Goal: Information Seeking & Learning: Learn about a topic

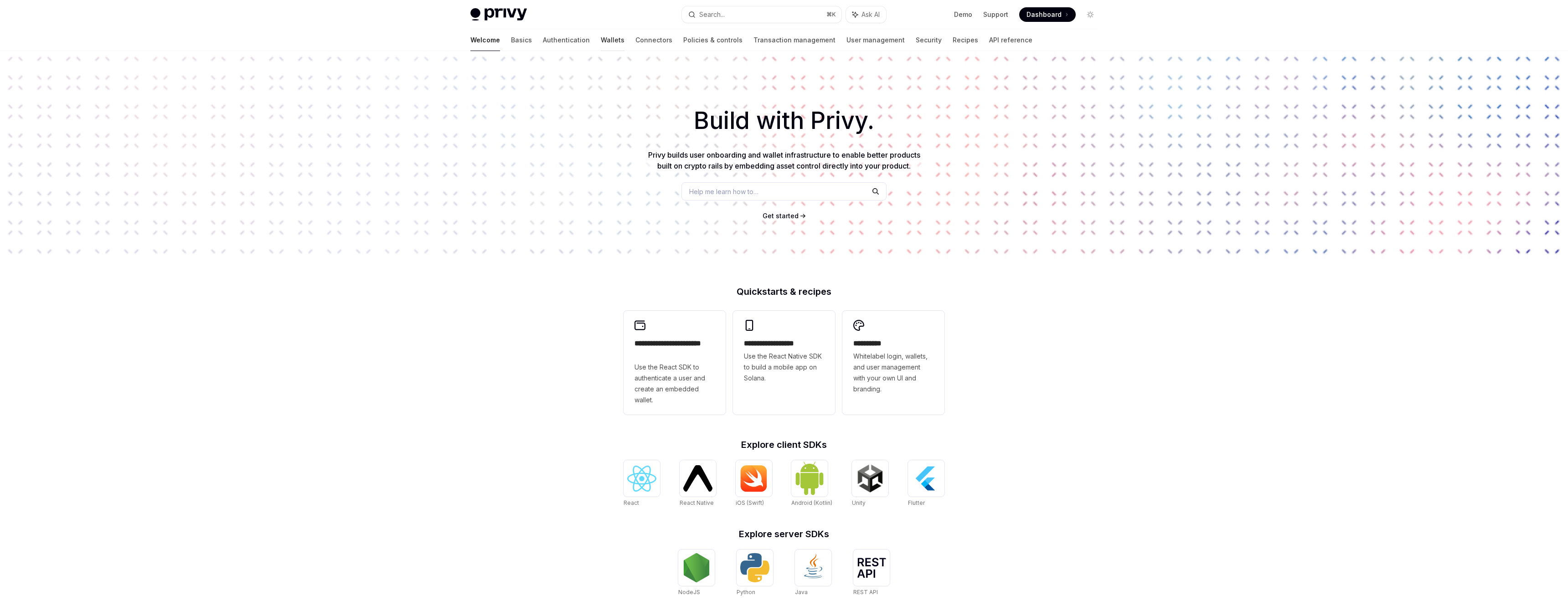
click at [601, 42] on link "Wallets" at bounding box center [612, 40] width 24 height 22
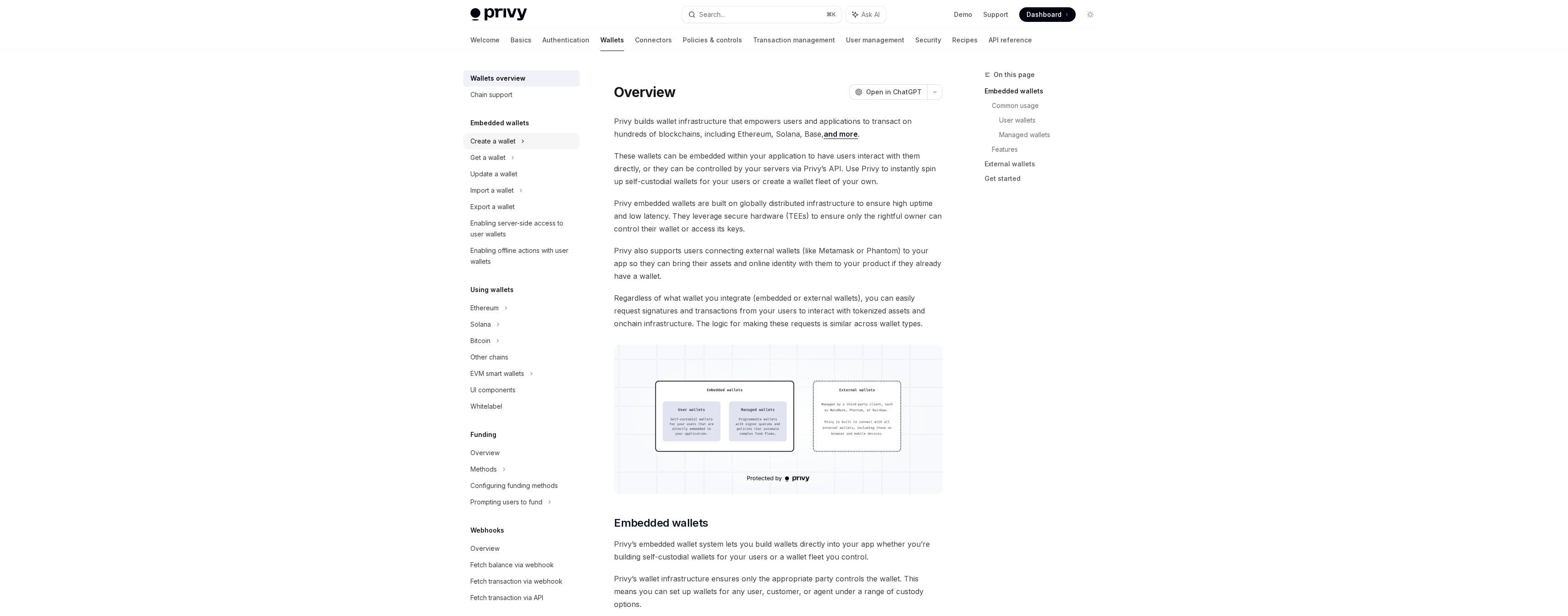
click at [502, 146] on div "Create a wallet" at bounding box center [493, 141] width 45 height 11
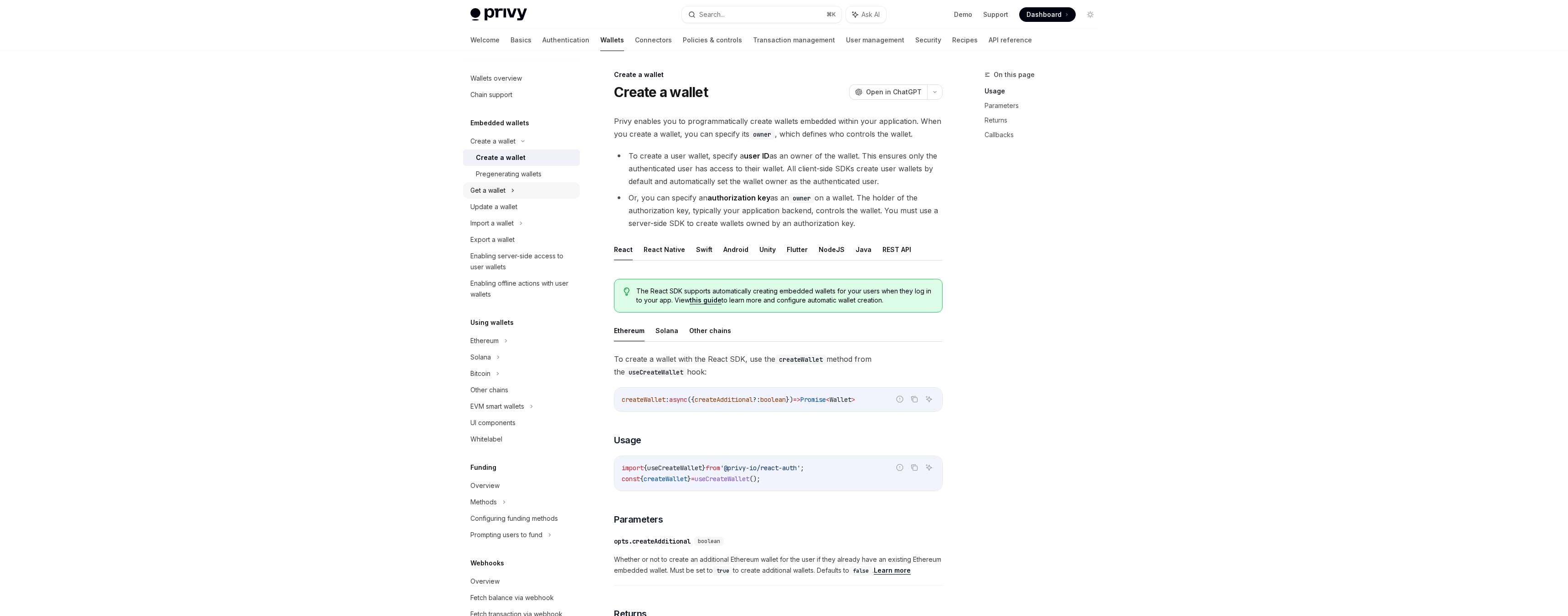
click at [534, 187] on div "Get a wallet" at bounding box center [522, 191] width 117 height 16
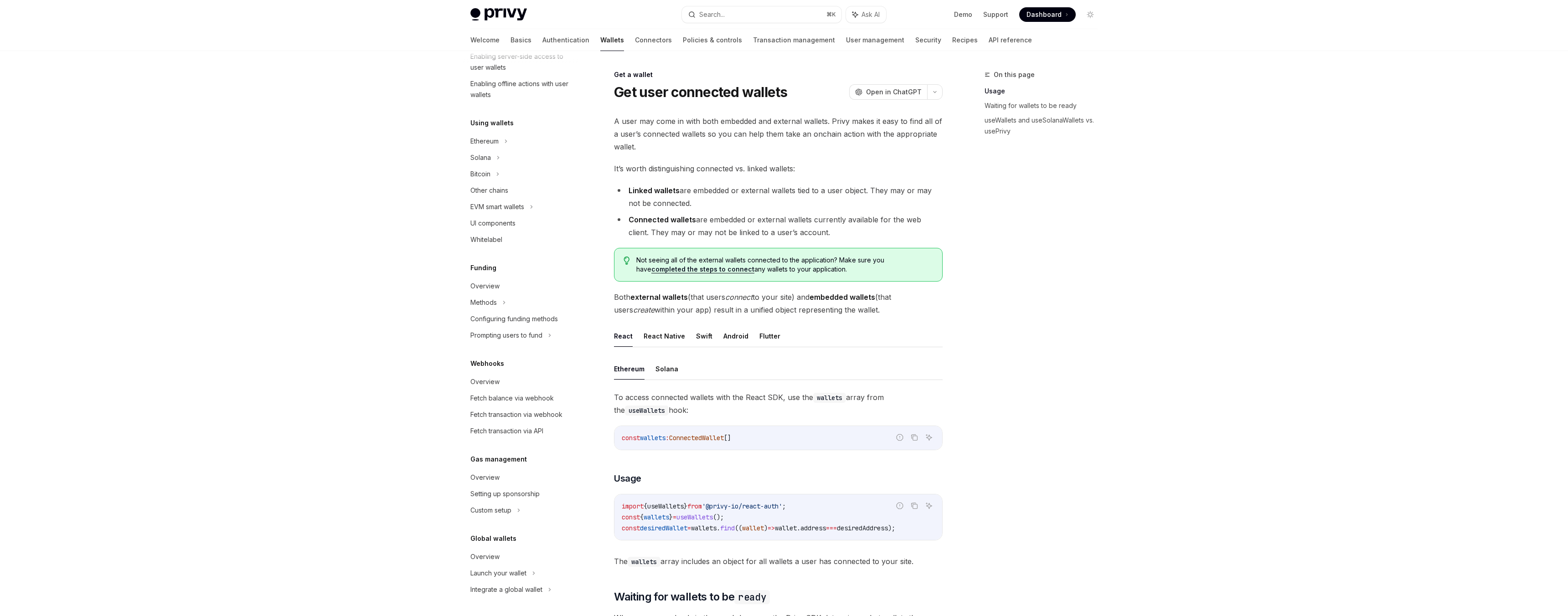
click at [383, 244] on div "Privy Docs home page Search... ⌘ K Ask AI Demo Support Dashboard Dashboard Sear…" at bounding box center [784, 614] width 1568 height 1229
click at [404, 398] on div "Privy Docs home page Search... ⌘ K Ask AI Demo Support Dashboard Dashboard Sear…" at bounding box center [784, 614] width 1568 height 1229
click at [517, 159] on div "Create a wallet" at bounding box center [499, 158] width 45 height 11
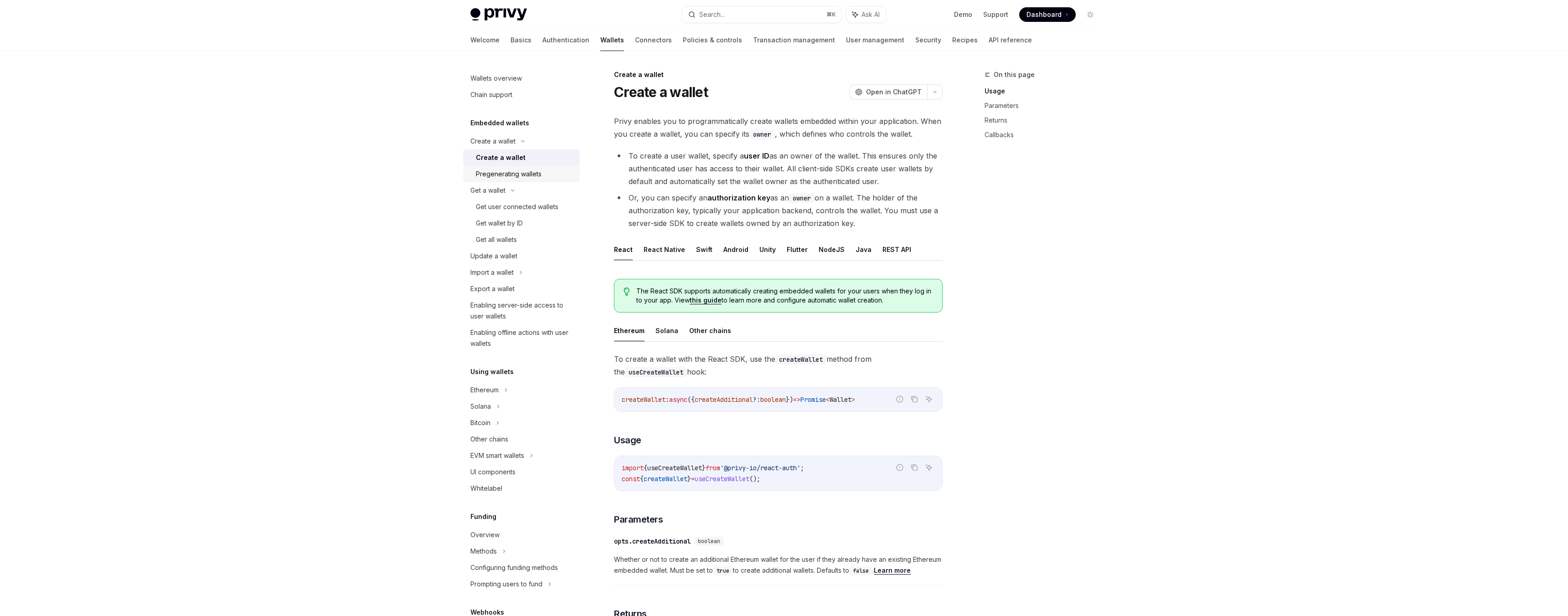
click at [536, 180] on link "Pregenerating wallets" at bounding box center [522, 174] width 117 height 16
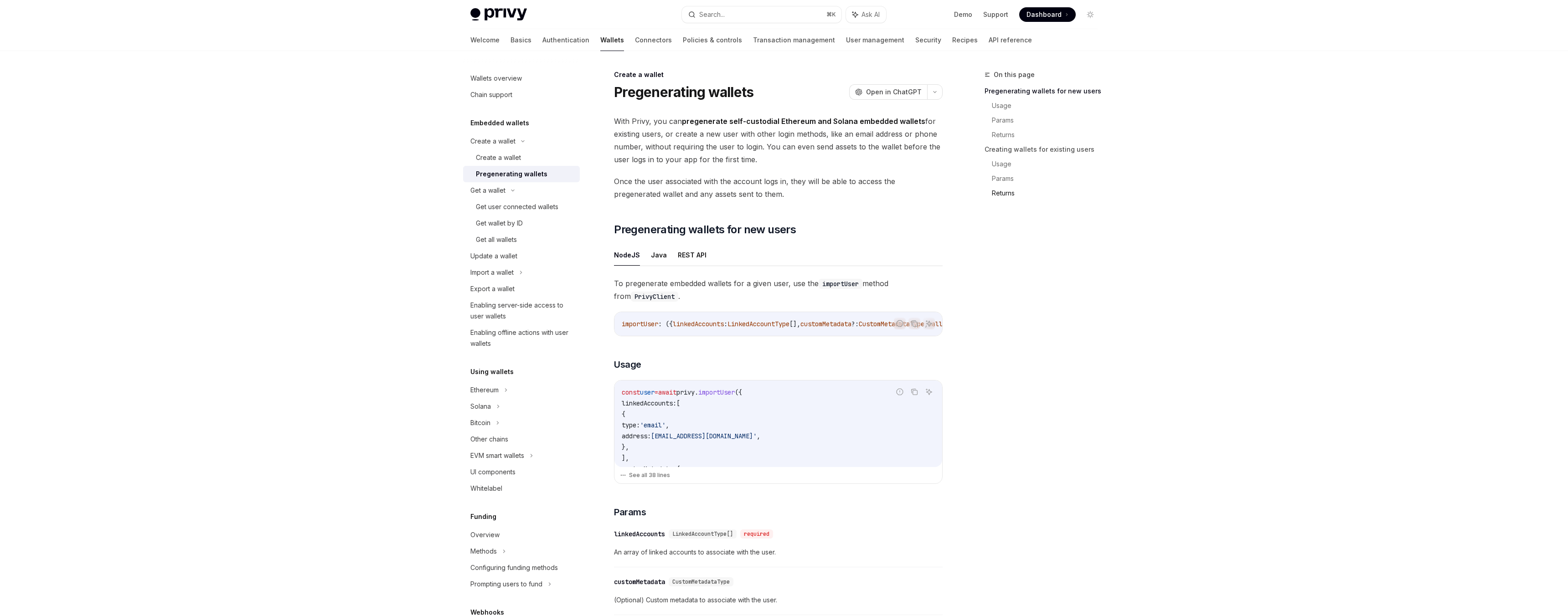
click at [1015, 191] on link "Returns" at bounding box center [1048, 194] width 113 height 15
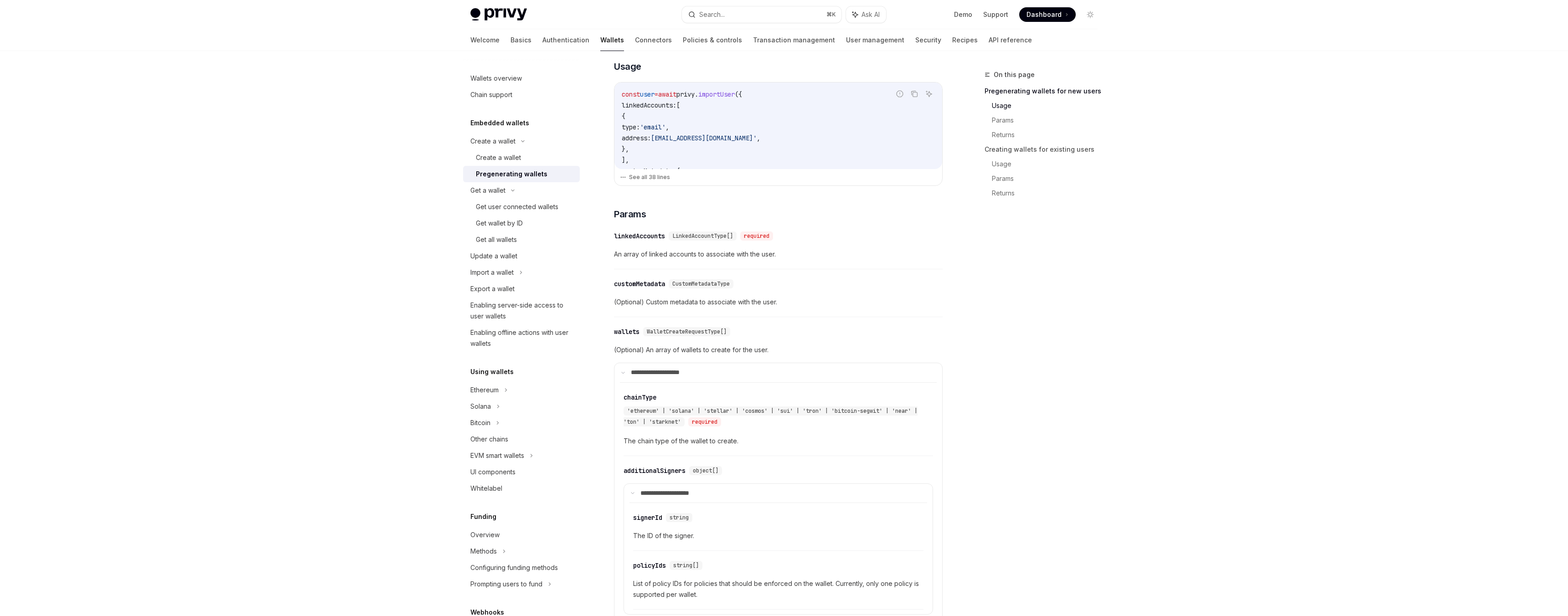
scroll to position [295, 0]
click at [497, 154] on div "Create a wallet" at bounding box center [499, 158] width 45 height 11
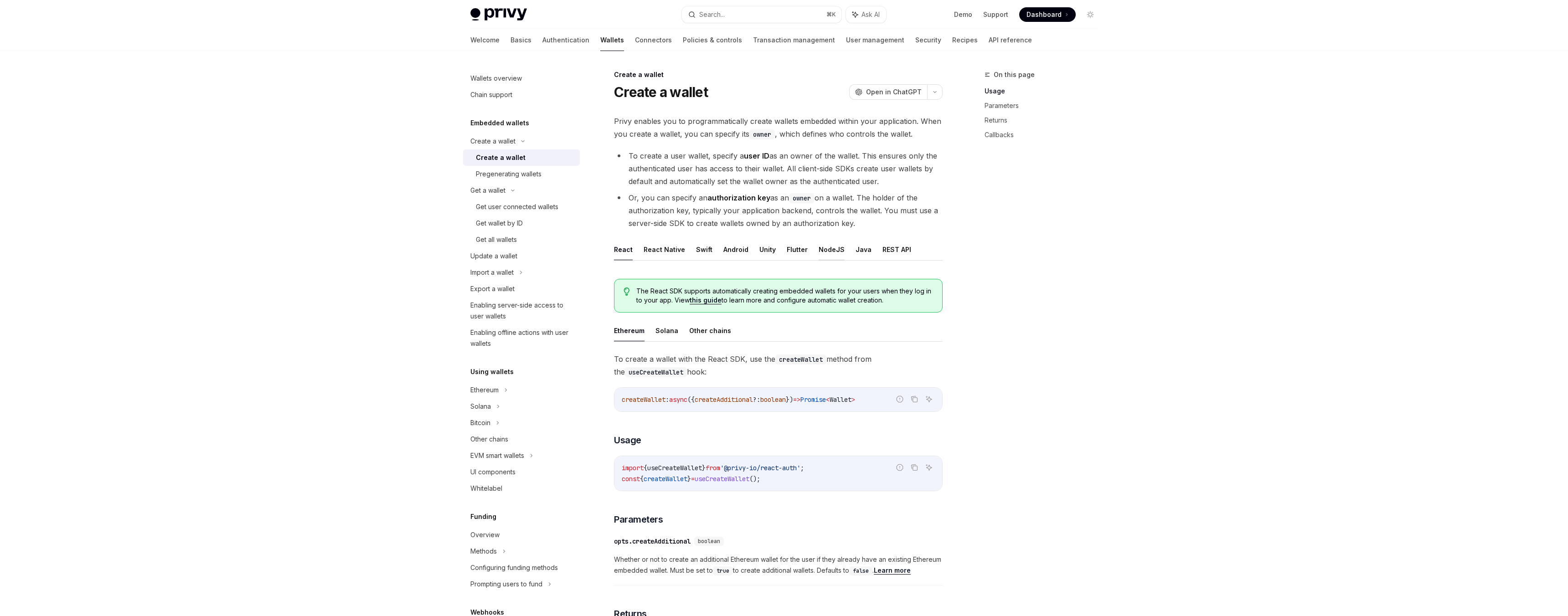
click at [834, 251] on button "NodeJS" at bounding box center [831, 249] width 26 height 21
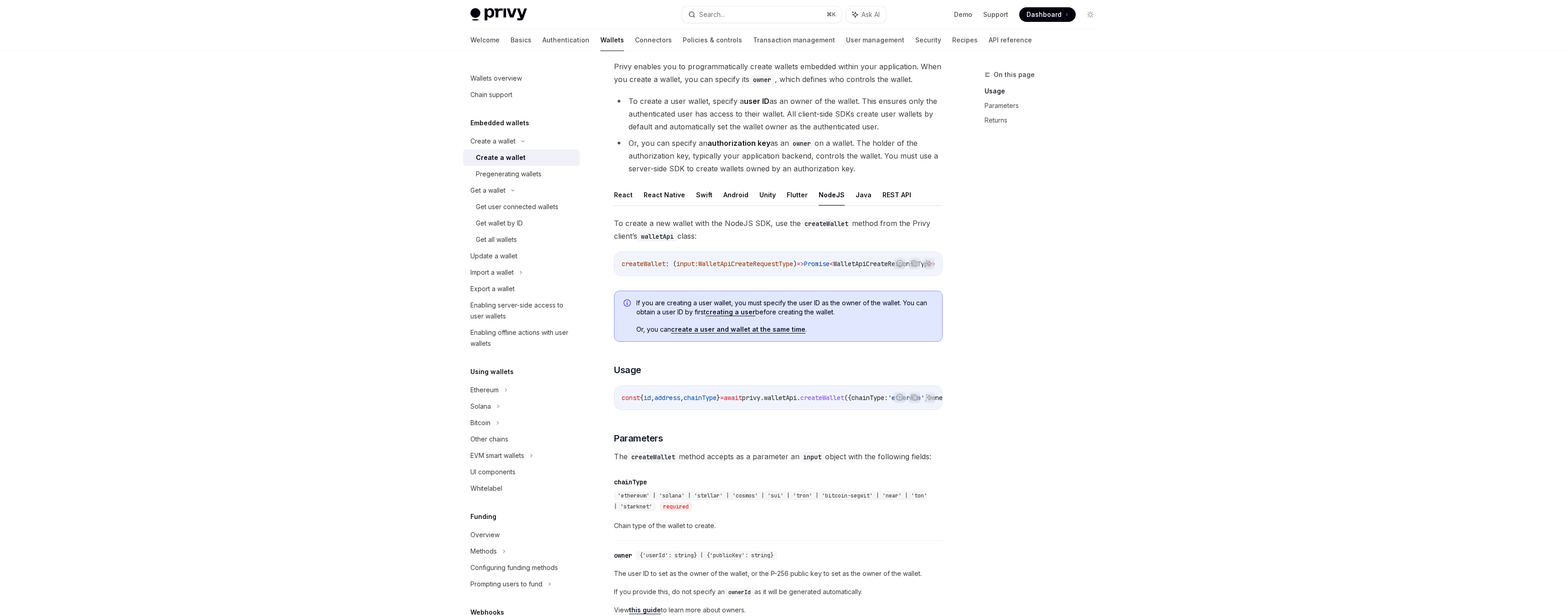
scroll to position [0, 43]
click at [1020, 342] on div "On this page Usage Parameters Returns" at bounding box center [1036, 343] width 139 height 547
click at [861, 321] on span "If you are creating a user wallet, you must specify the user ID as the owner of…" at bounding box center [784, 312] width 296 height 18
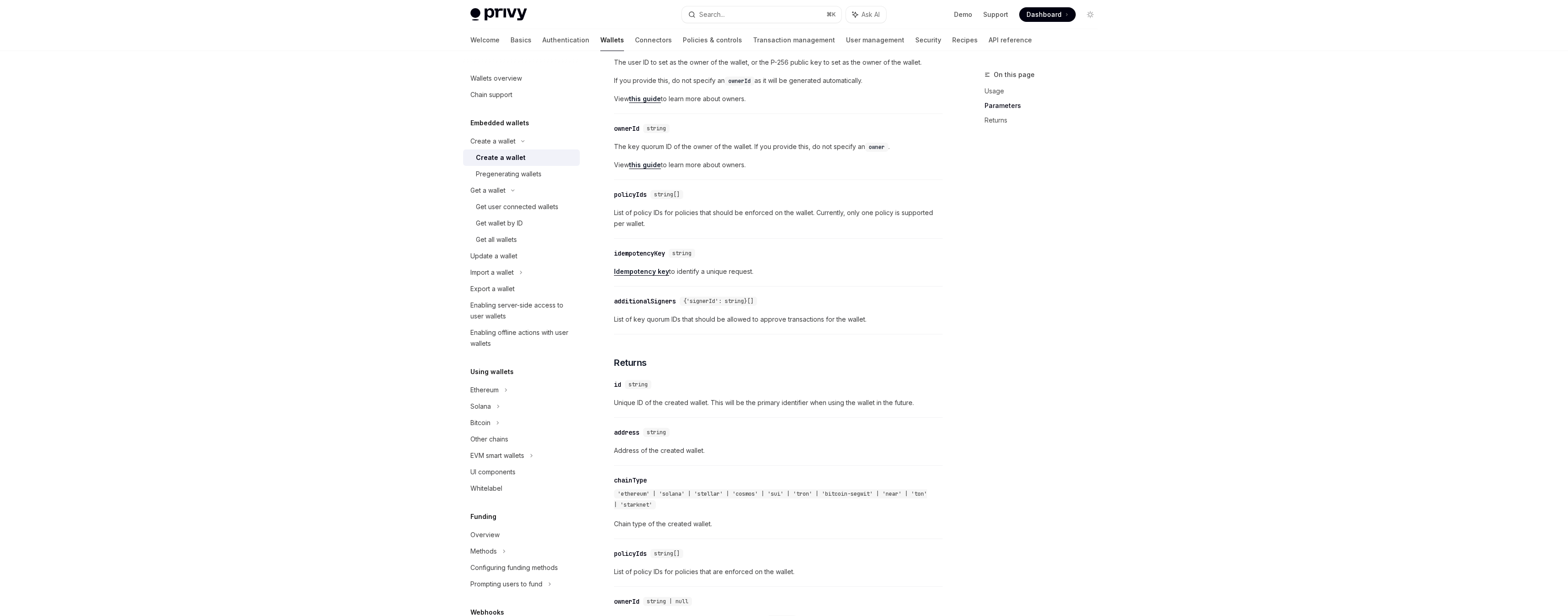
scroll to position [836, 0]
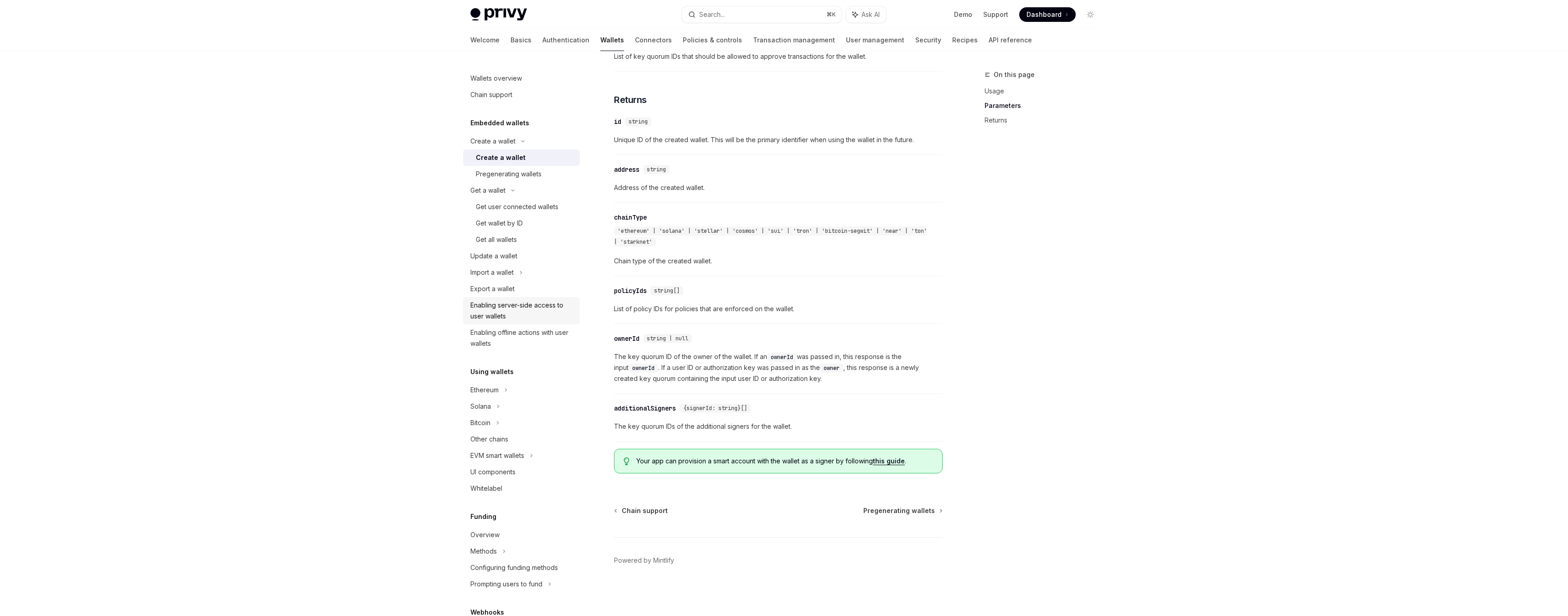
click at [545, 313] on div "Enabling server-side access to user wallets" at bounding box center [522, 311] width 104 height 22
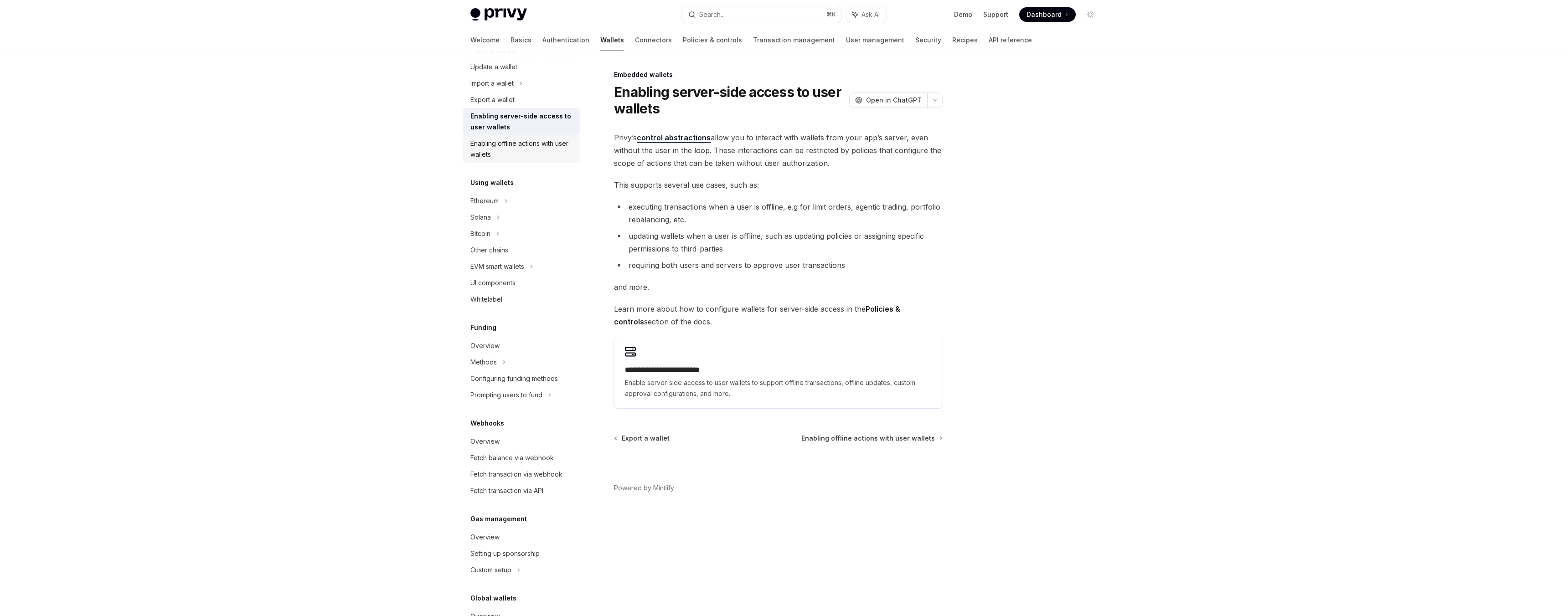
scroll to position [191, 0]
click at [498, 202] on div "Ethereum" at bounding box center [485, 200] width 28 height 11
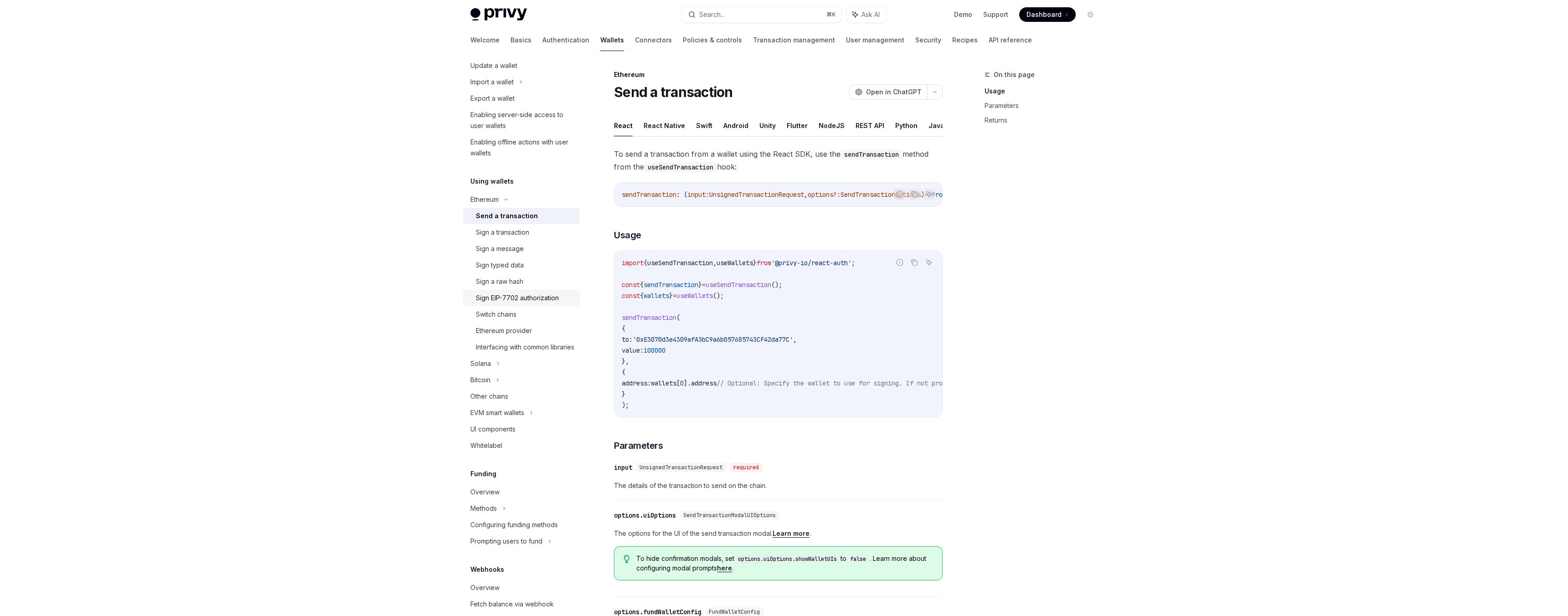
click at [534, 295] on div "Sign EIP-7702 authorization" at bounding box center [517, 298] width 83 height 11
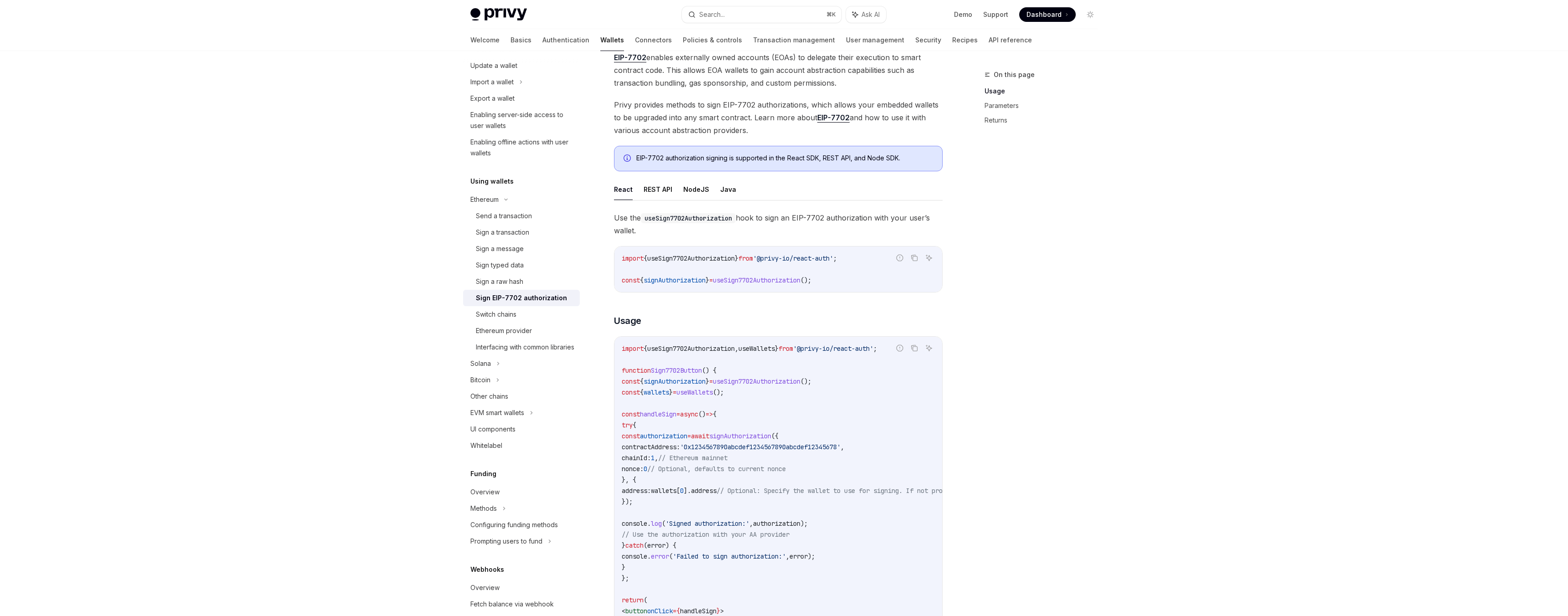
scroll to position [66, 0]
click at [656, 194] on button "REST API" at bounding box center [657, 186] width 29 height 21
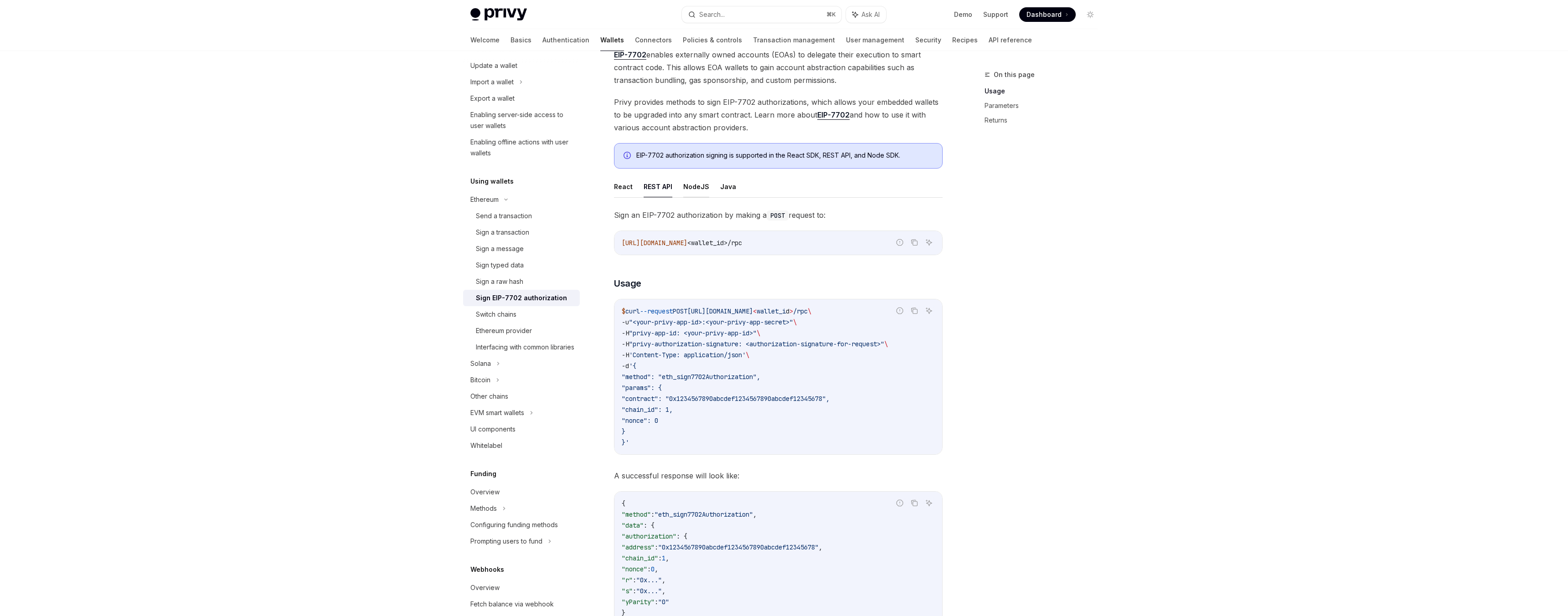
click at [688, 184] on button "NodeJS" at bounding box center [696, 186] width 26 height 21
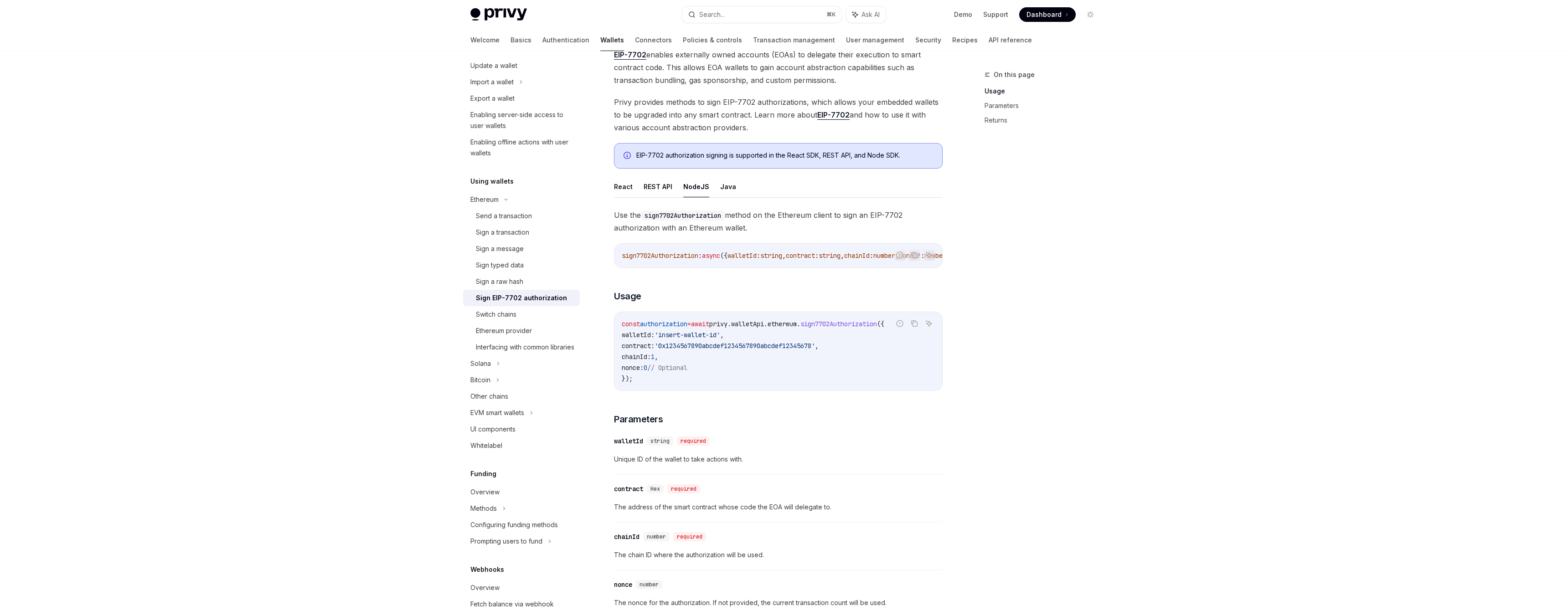
click at [715, 339] on span "'insert-wallet-id'" at bounding box center [687, 335] width 66 height 8
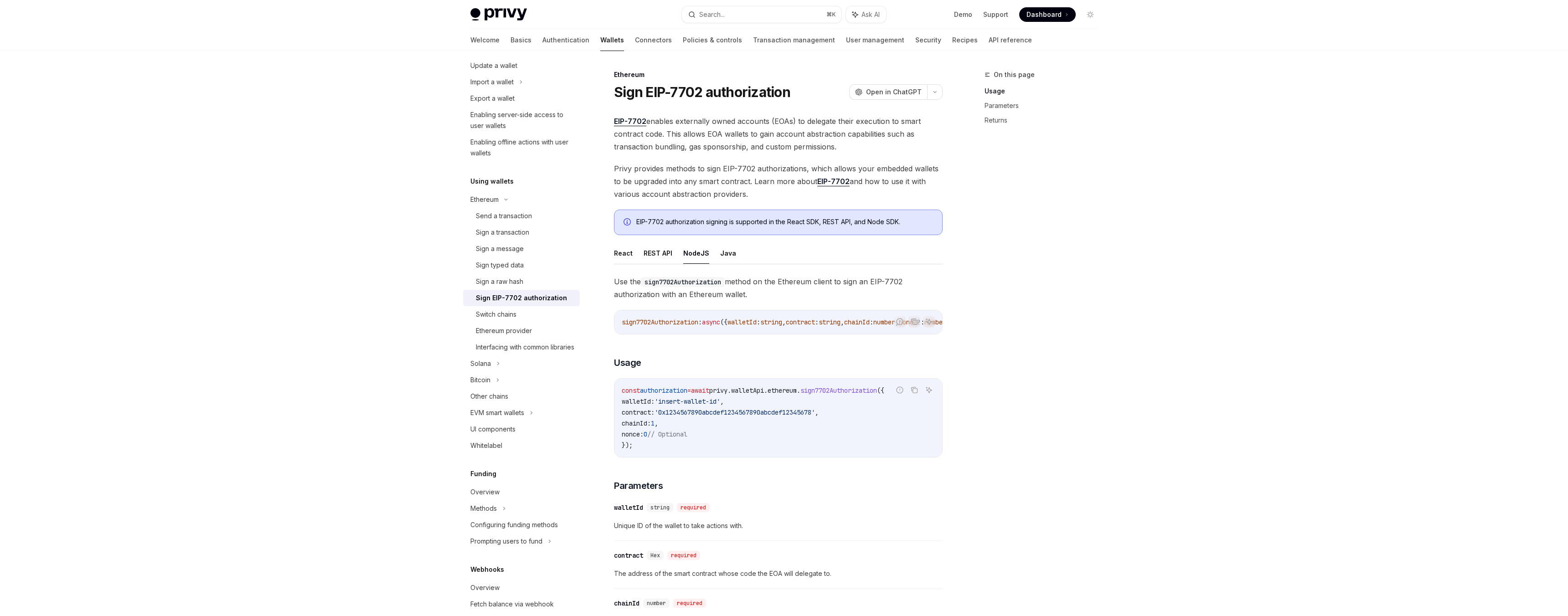
click at [769, 296] on span "Use the sign7702Authorization method on the Ethereum client to sign an EIP-7702…" at bounding box center [779, 288] width 329 height 26
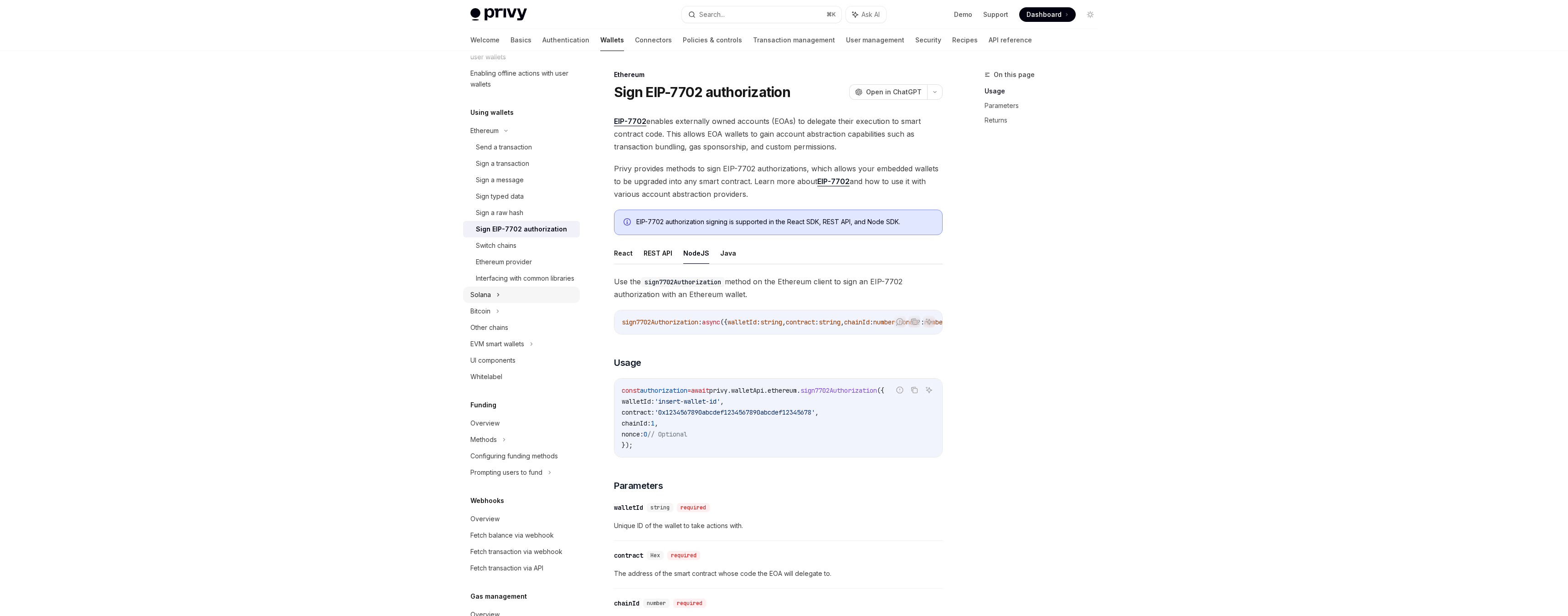
scroll to position [261, 0]
click at [508, 349] on div "EVM smart wallets" at bounding box center [497, 343] width 54 height 11
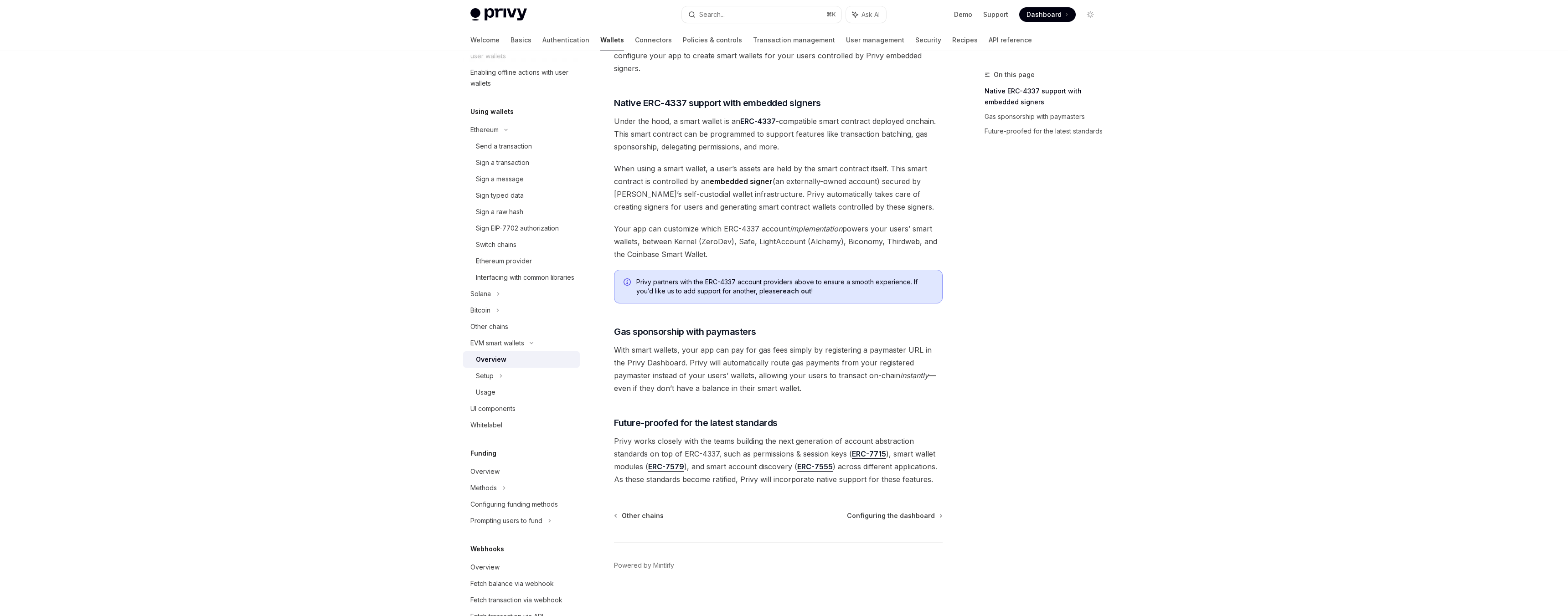
scroll to position [476, 0]
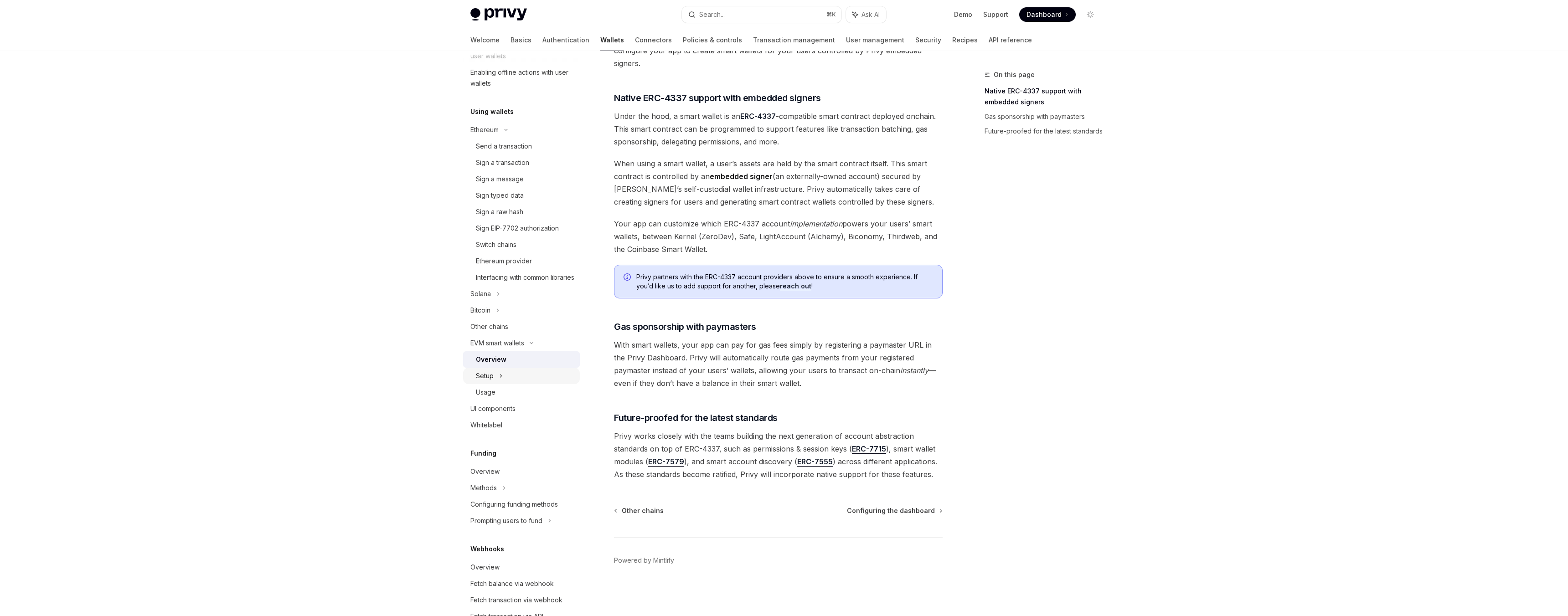
click at [542, 384] on div "Setup" at bounding box center [522, 376] width 117 height 16
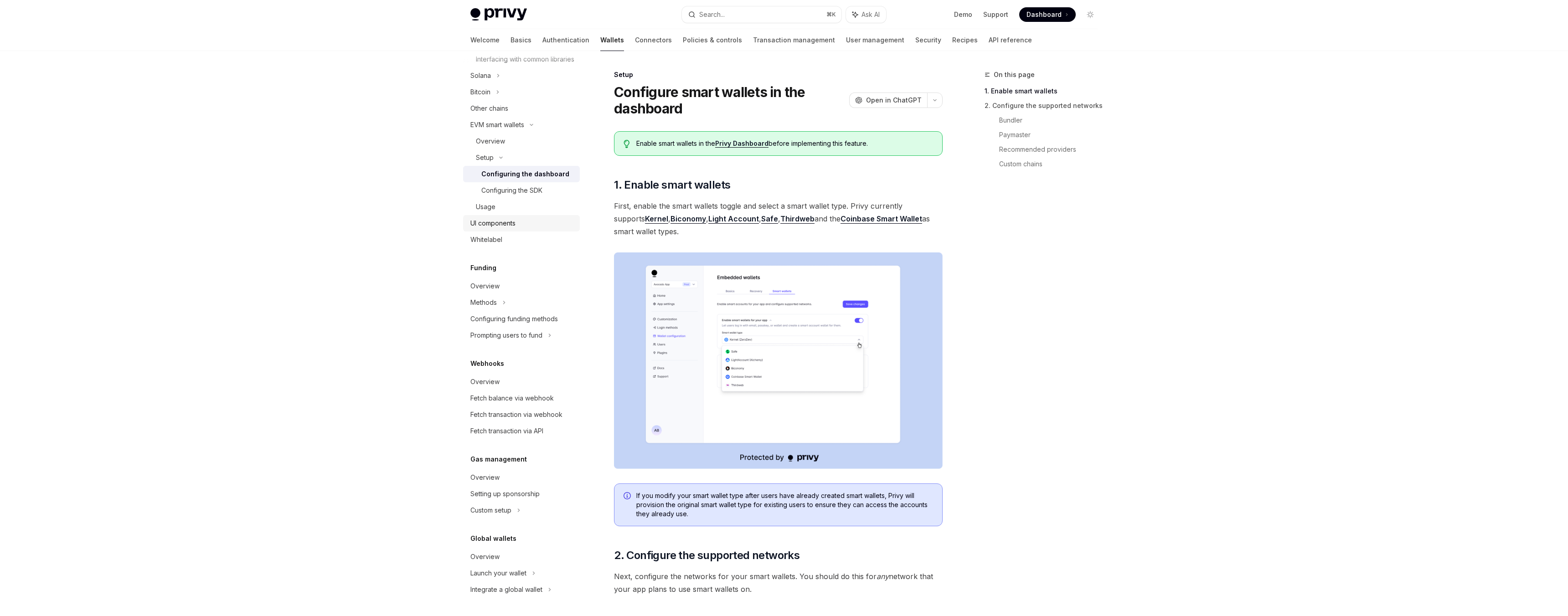
scroll to position [489, 0]
click at [529, 290] on div "Overview" at bounding box center [522, 286] width 104 height 11
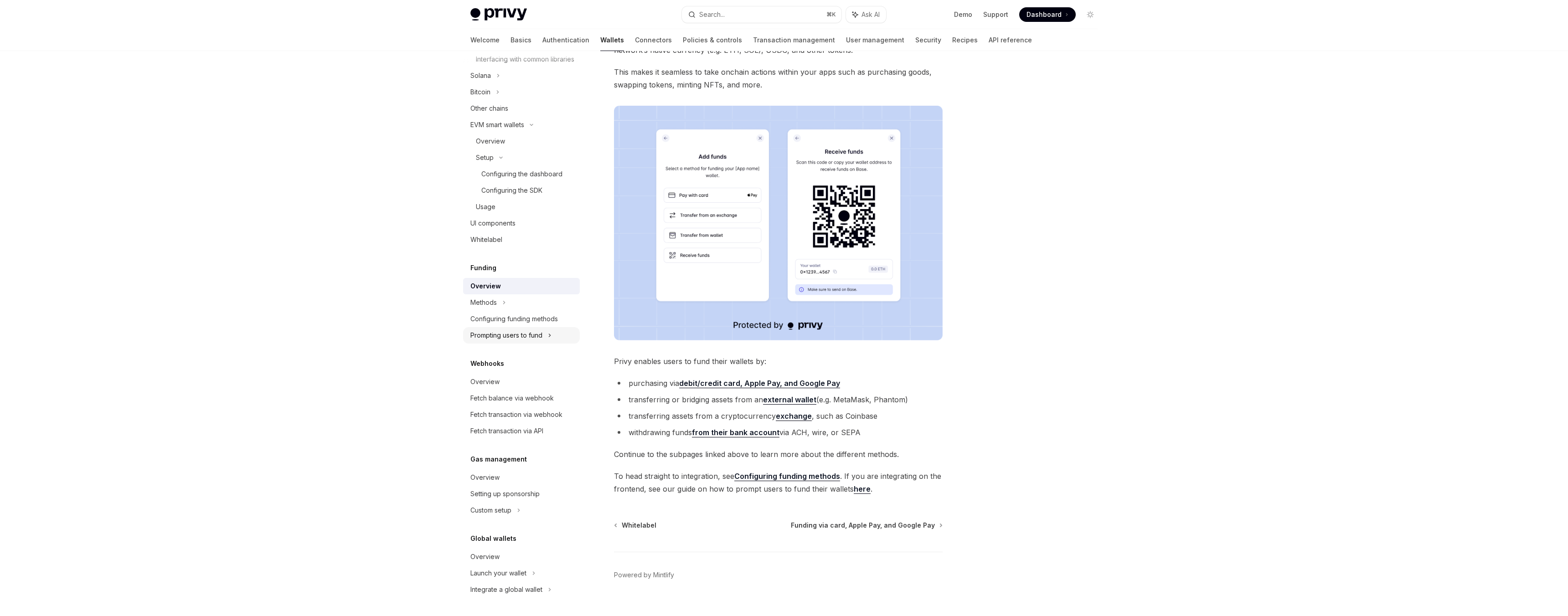
scroll to position [96, 0]
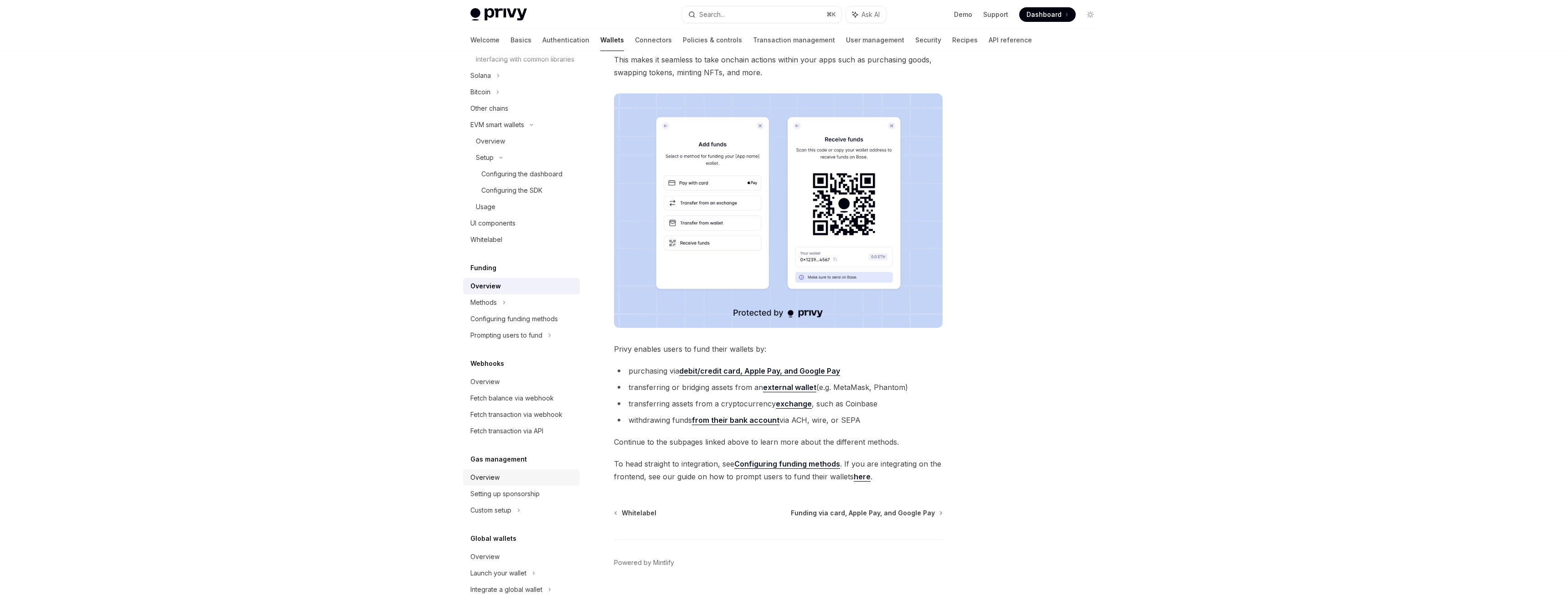
click at [505, 477] on div "Overview" at bounding box center [522, 478] width 104 height 11
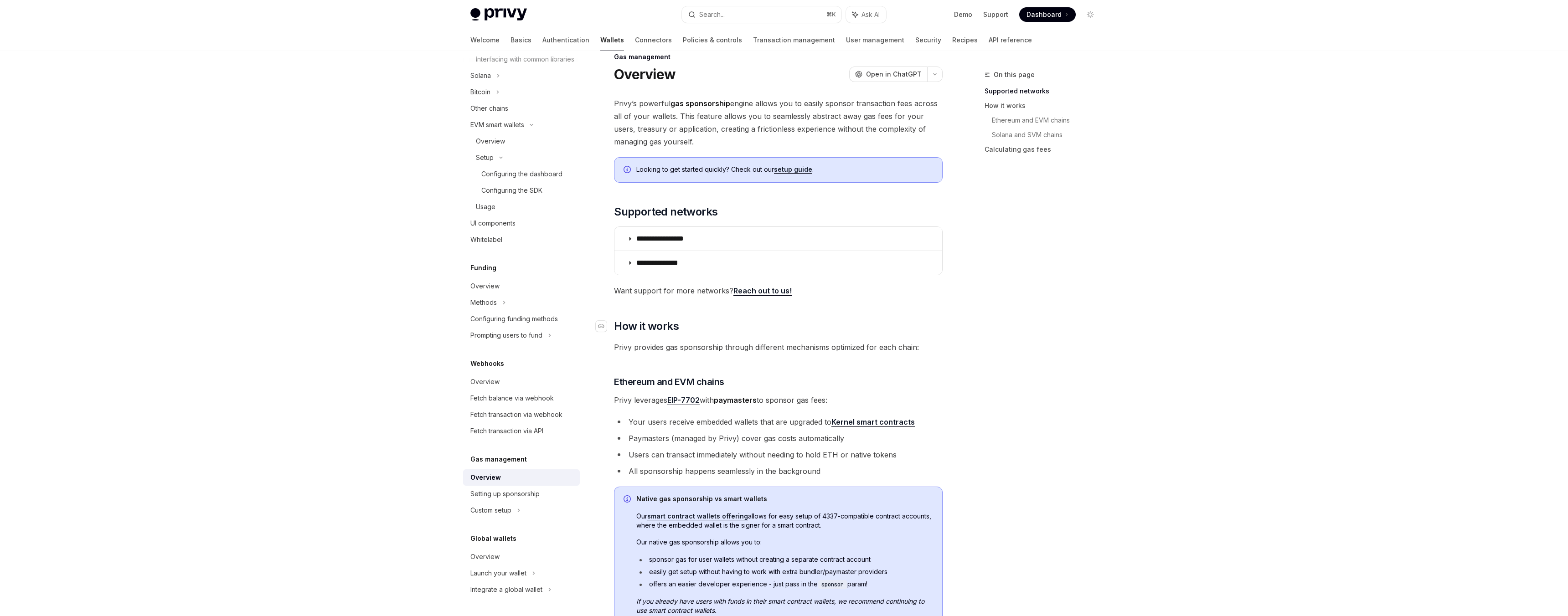
scroll to position [18, 0]
click at [739, 231] on summary "**********" at bounding box center [778, 238] width 327 height 24
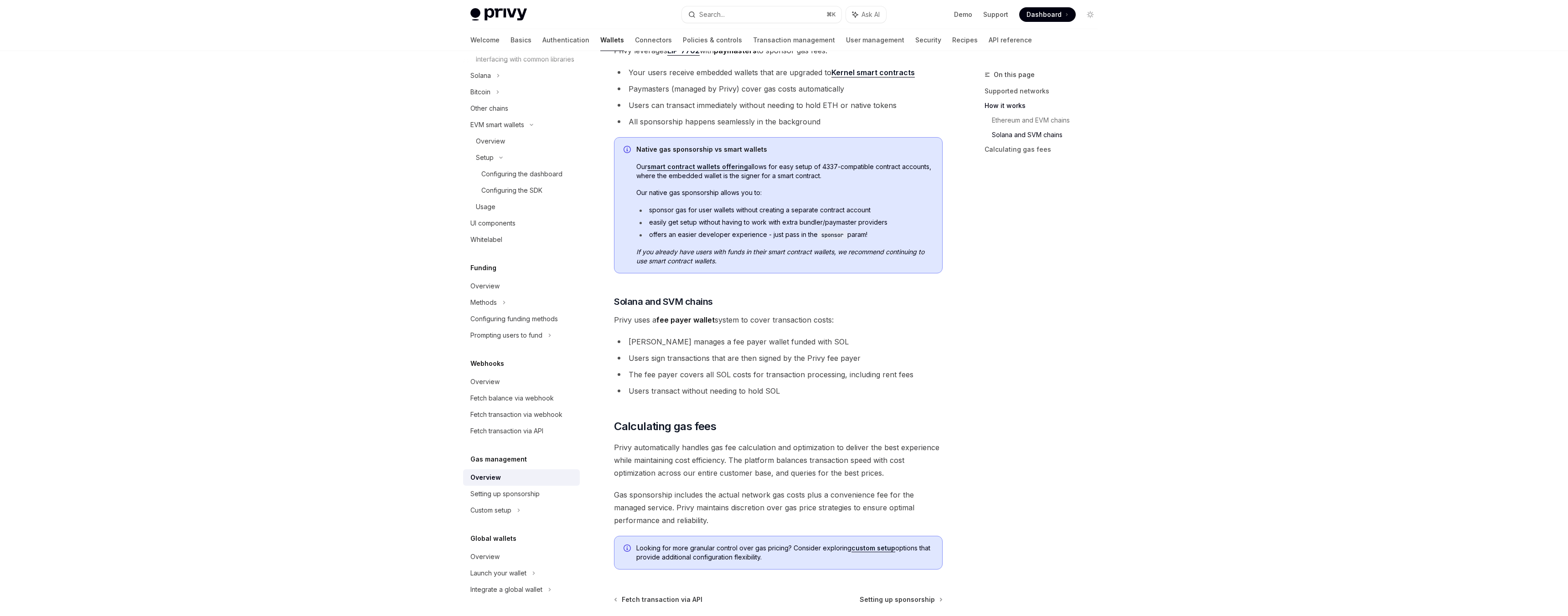
scroll to position [713, 0]
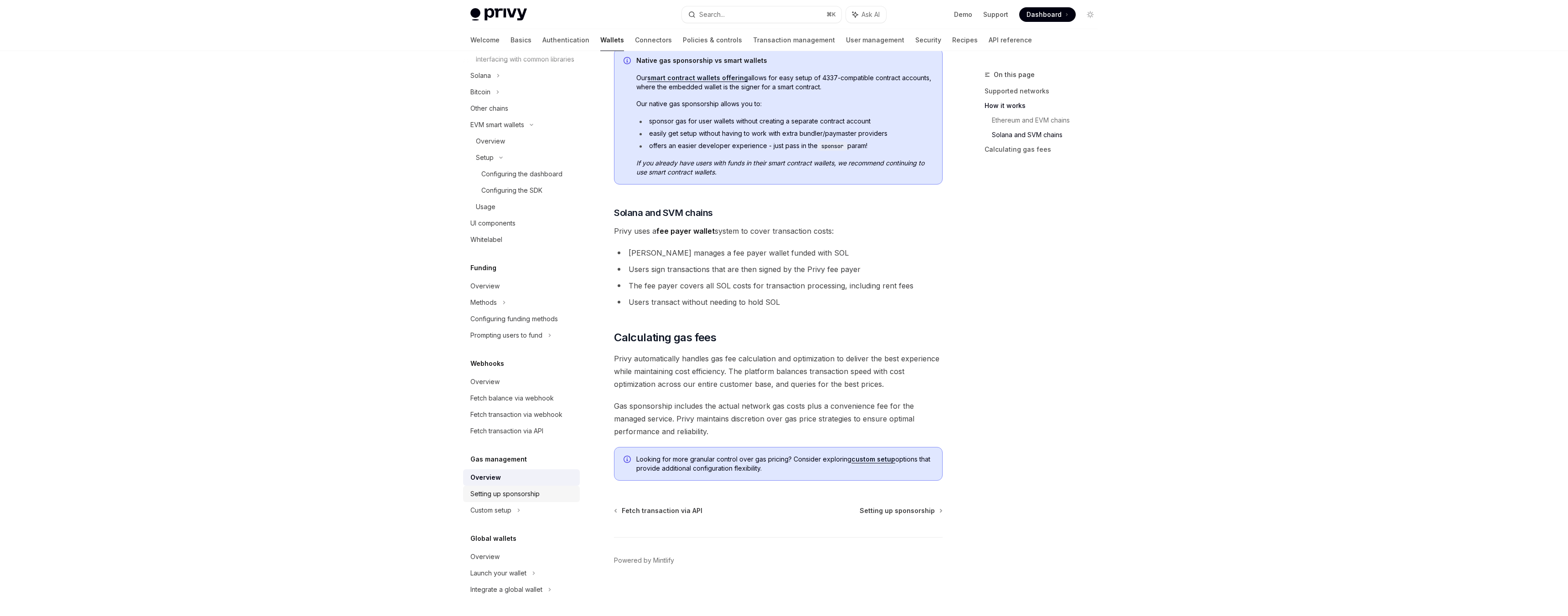
click at [519, 495] on div "Setting up sponsorship" at bounding box center [505, 494] width 69 height 11
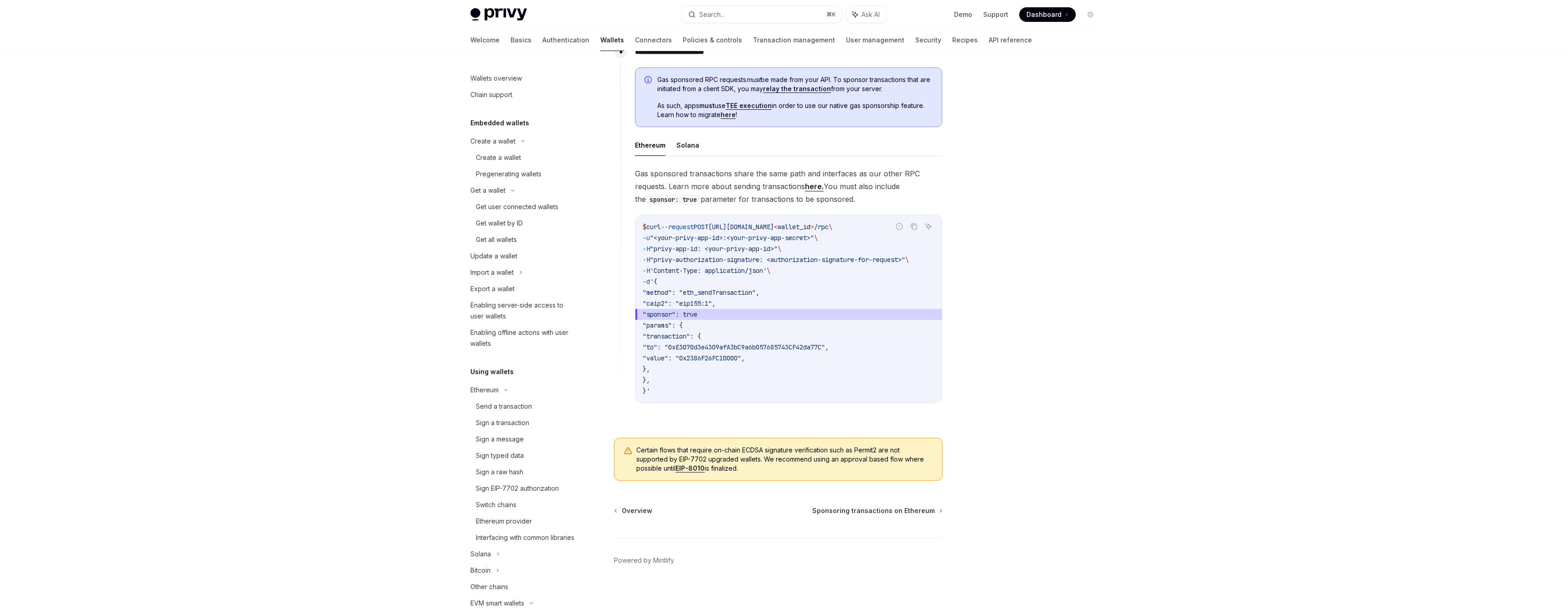
click at [1111, 240] on div "Wallets overview Chain support Embedded wallets Create a wallet Create a wallet…" at bounding box center [784, 85] width 671 height 1064
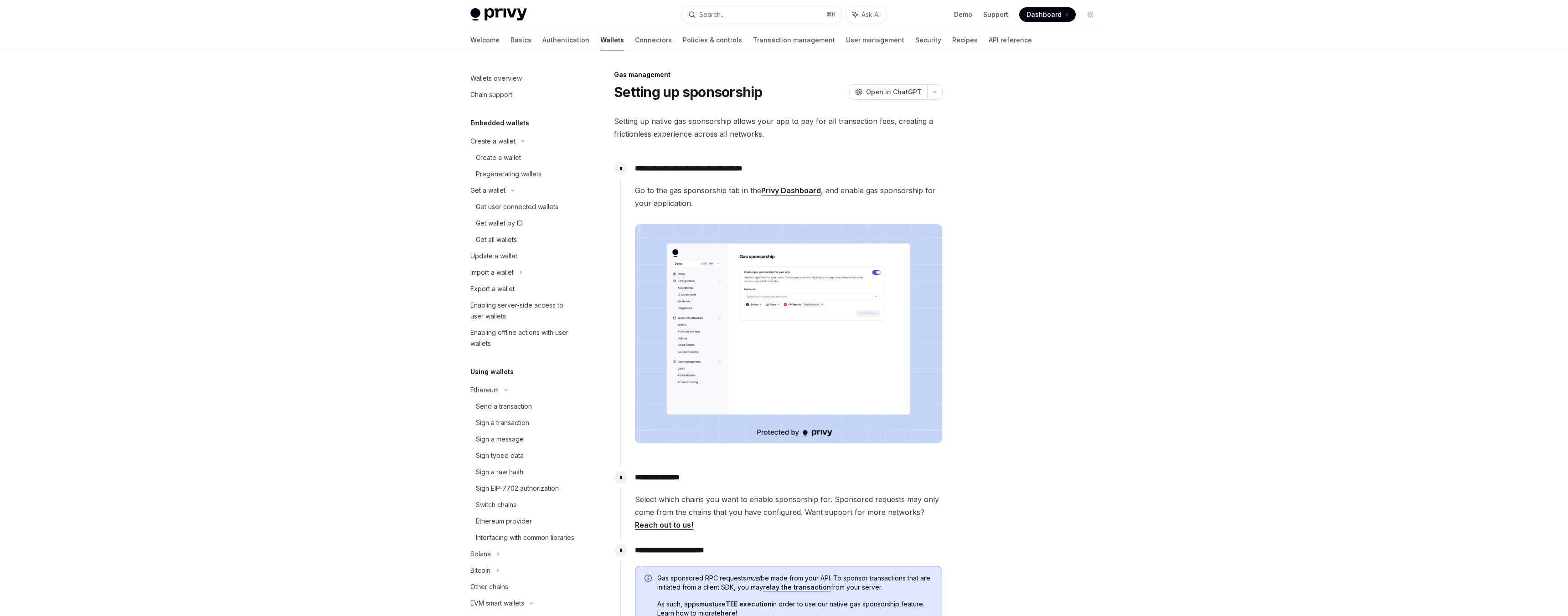
click at [1052, 13] on span "Dashboard" at bounding box center [1044, 14] width 35 height 9
type textarea "*"
